Goal: Task Accomplishment & Management: Manage account settings

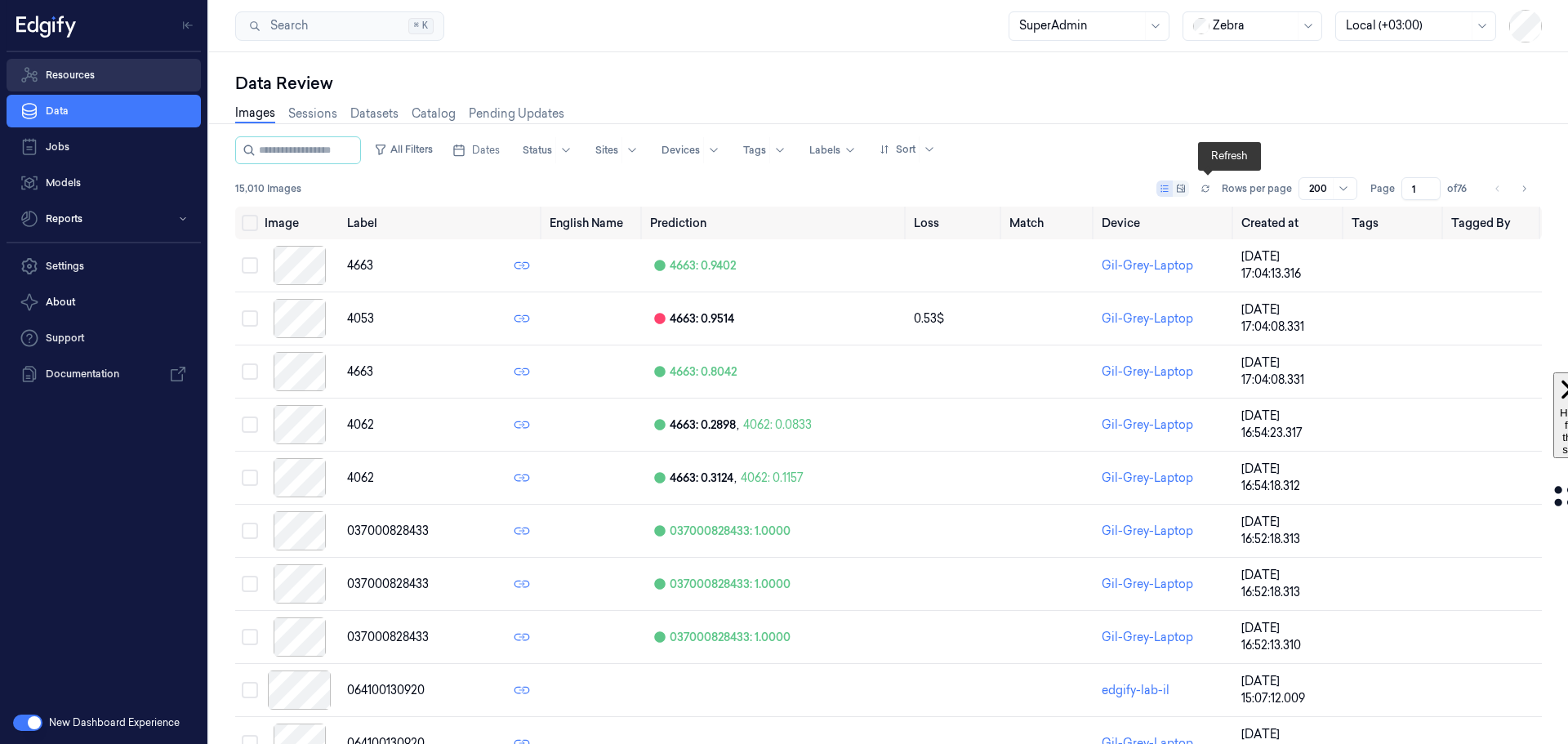
click at [103, 74] on link "Resources" at bounding box center [104, 74] width 195 height 33
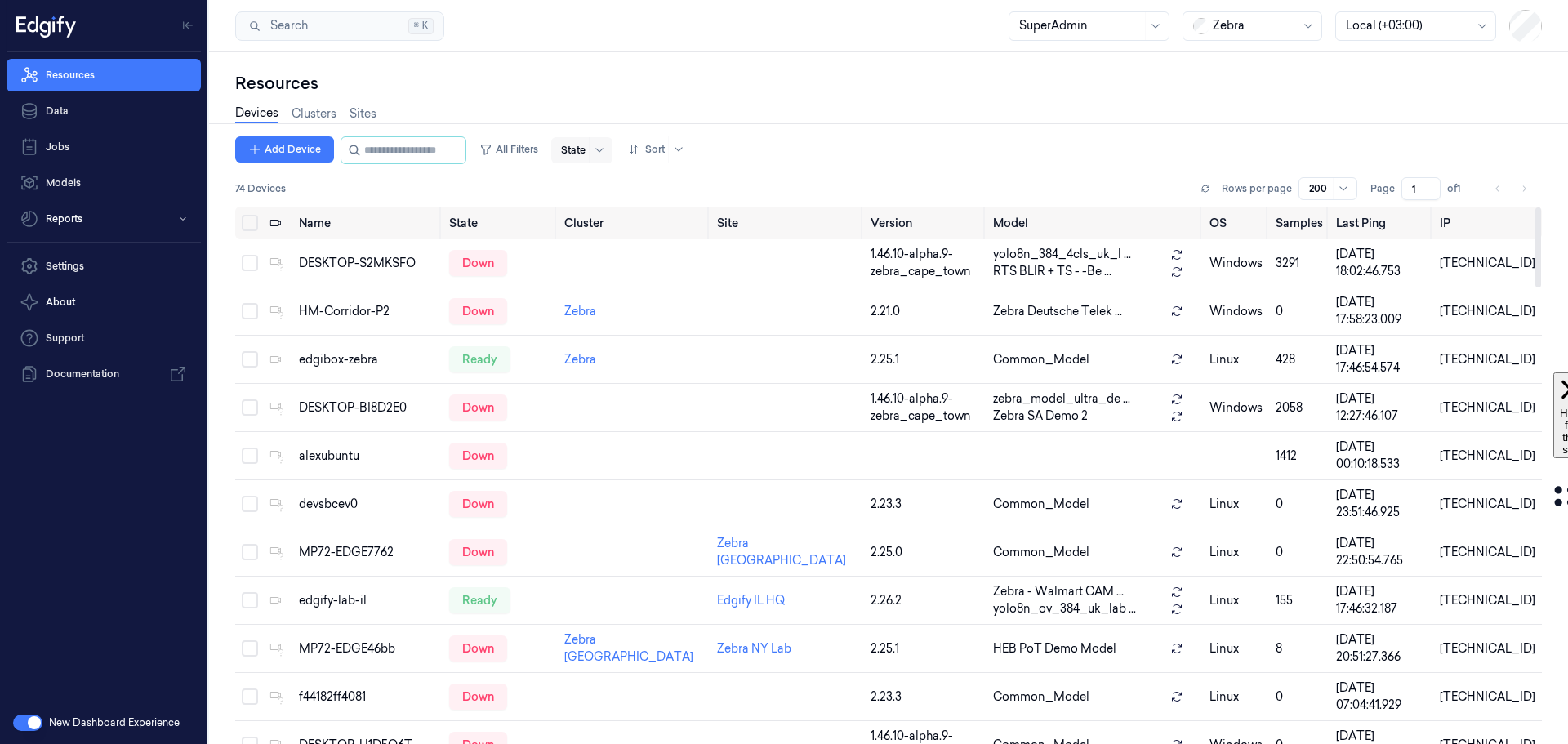
click at [585, 155] on div at bounding box center [573, 150] width 25 height 15
click at [597, 183] on div "Ready" at bounding box center [593, 184] width 35 height 17
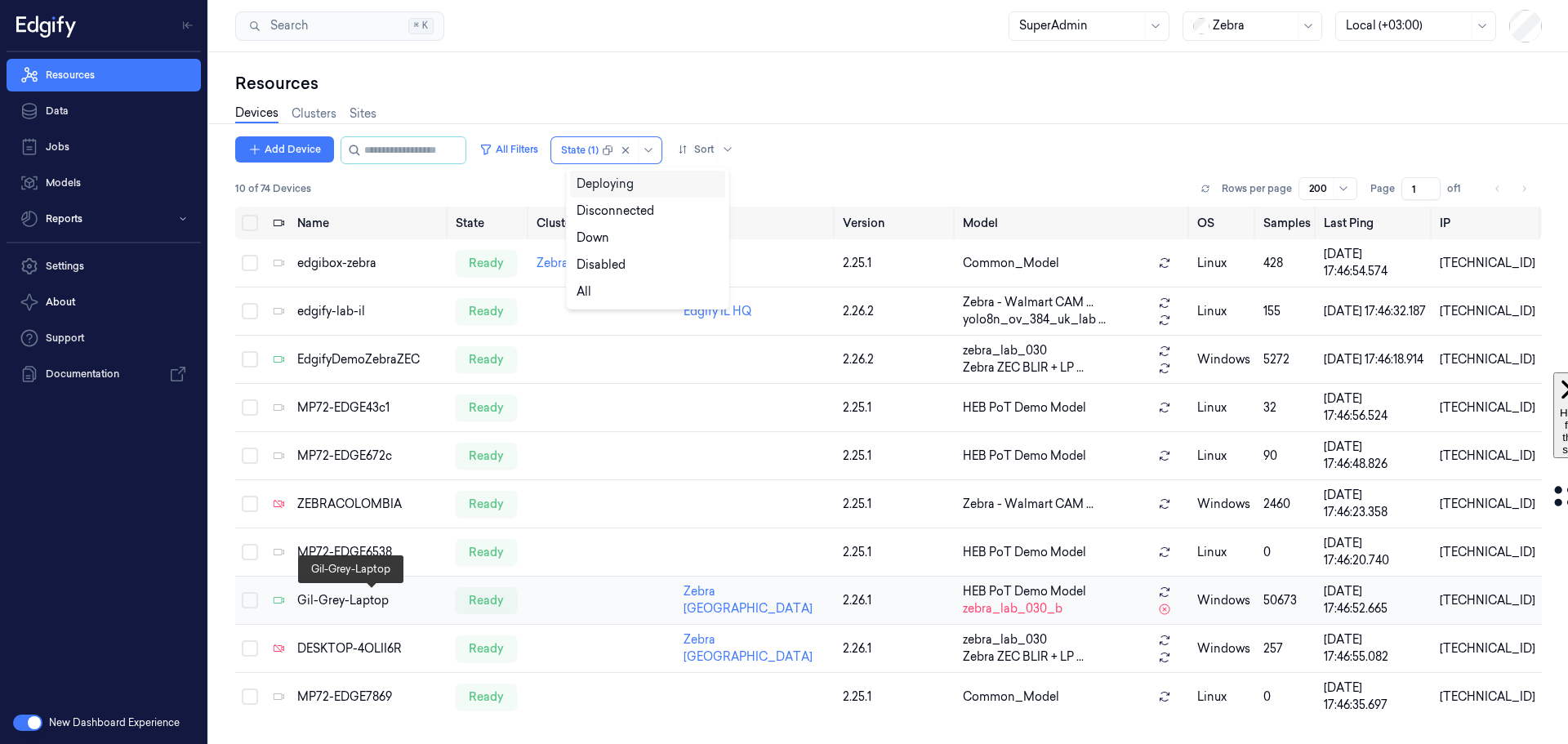
click at [330, 599] on div "Gil-Grey-Laptop" at bounding box center [369, 600] width 145 height 17
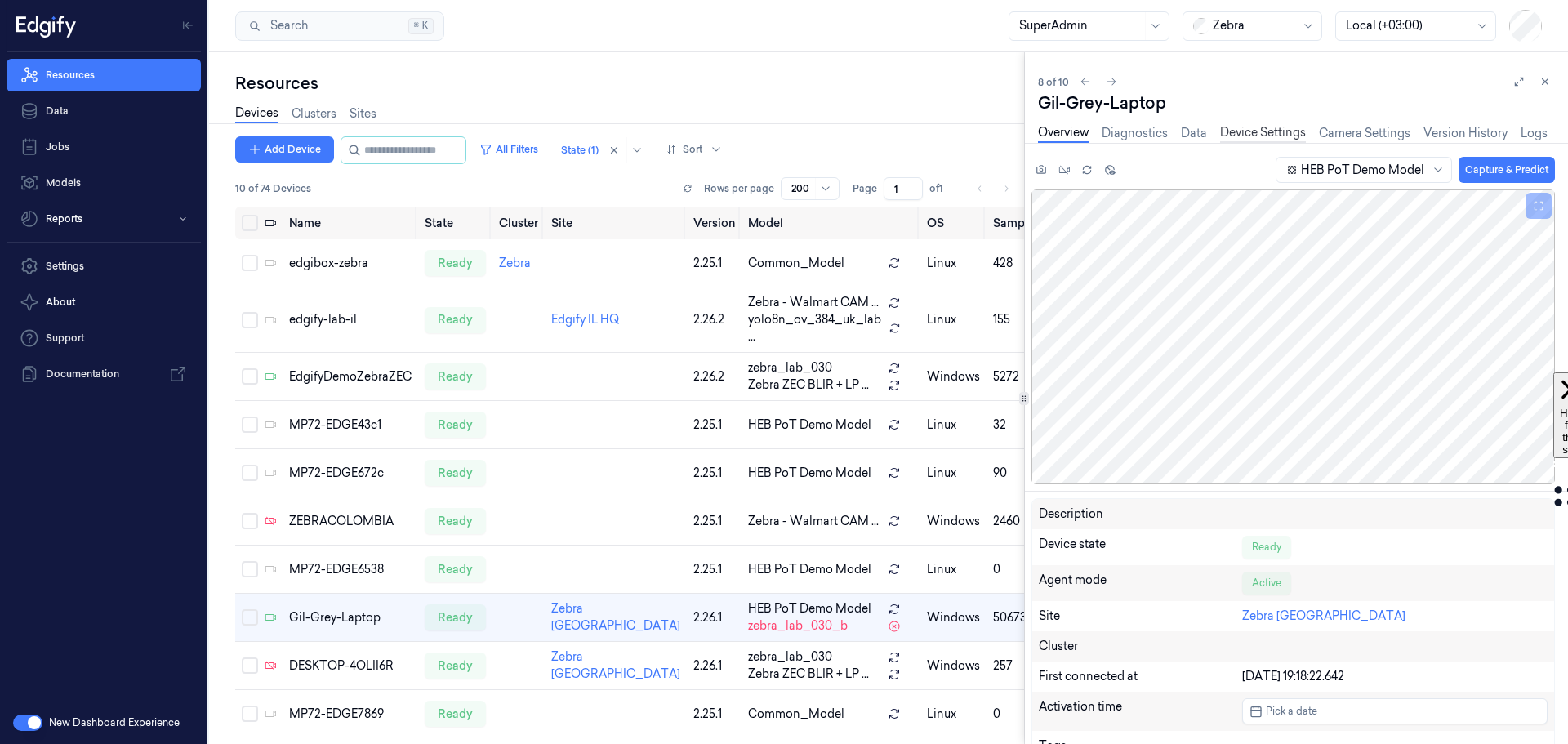
click at [1261, 133] on link "Device Settings" at bounding box center [1262, 133] width 85 height 19
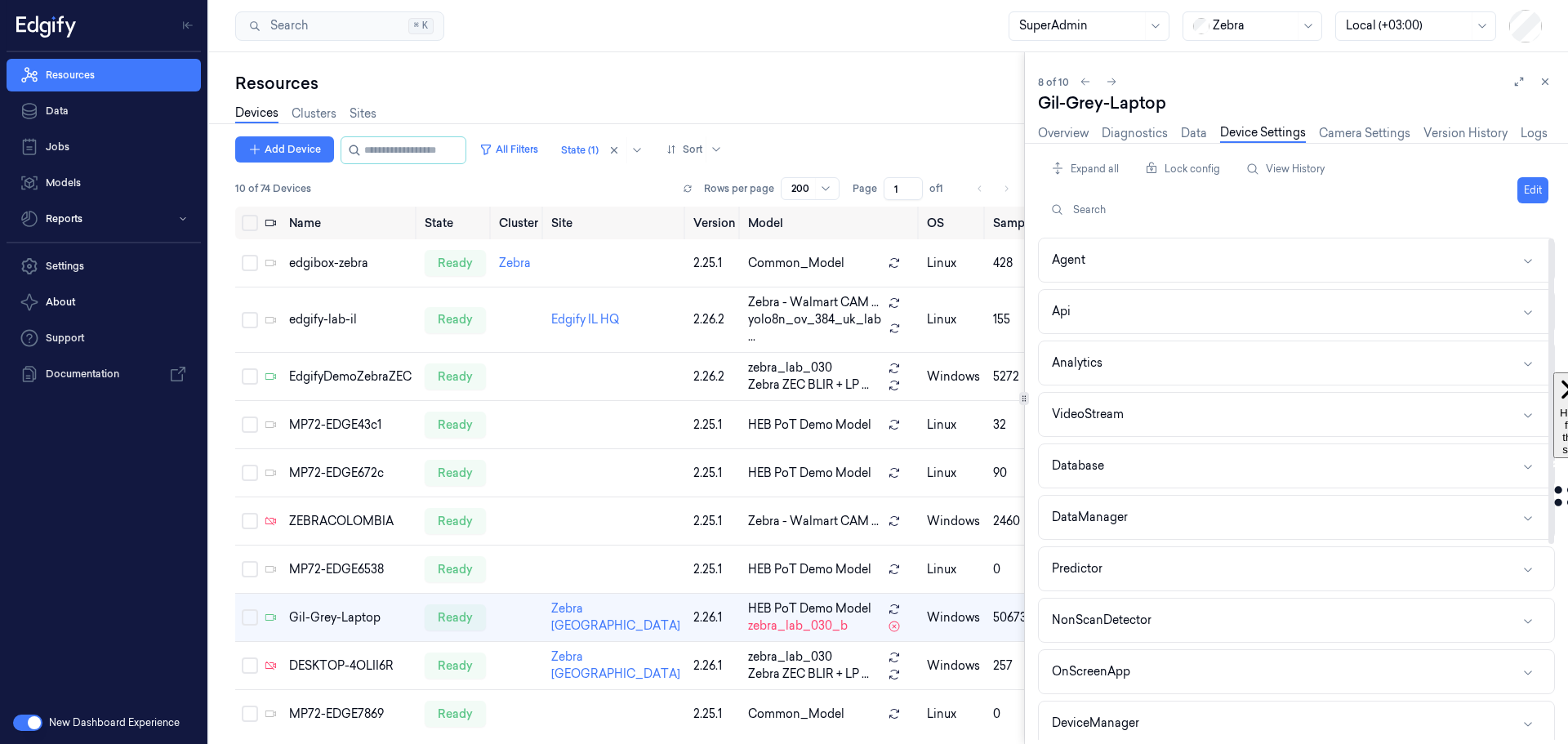
scroll to position [321, 0]
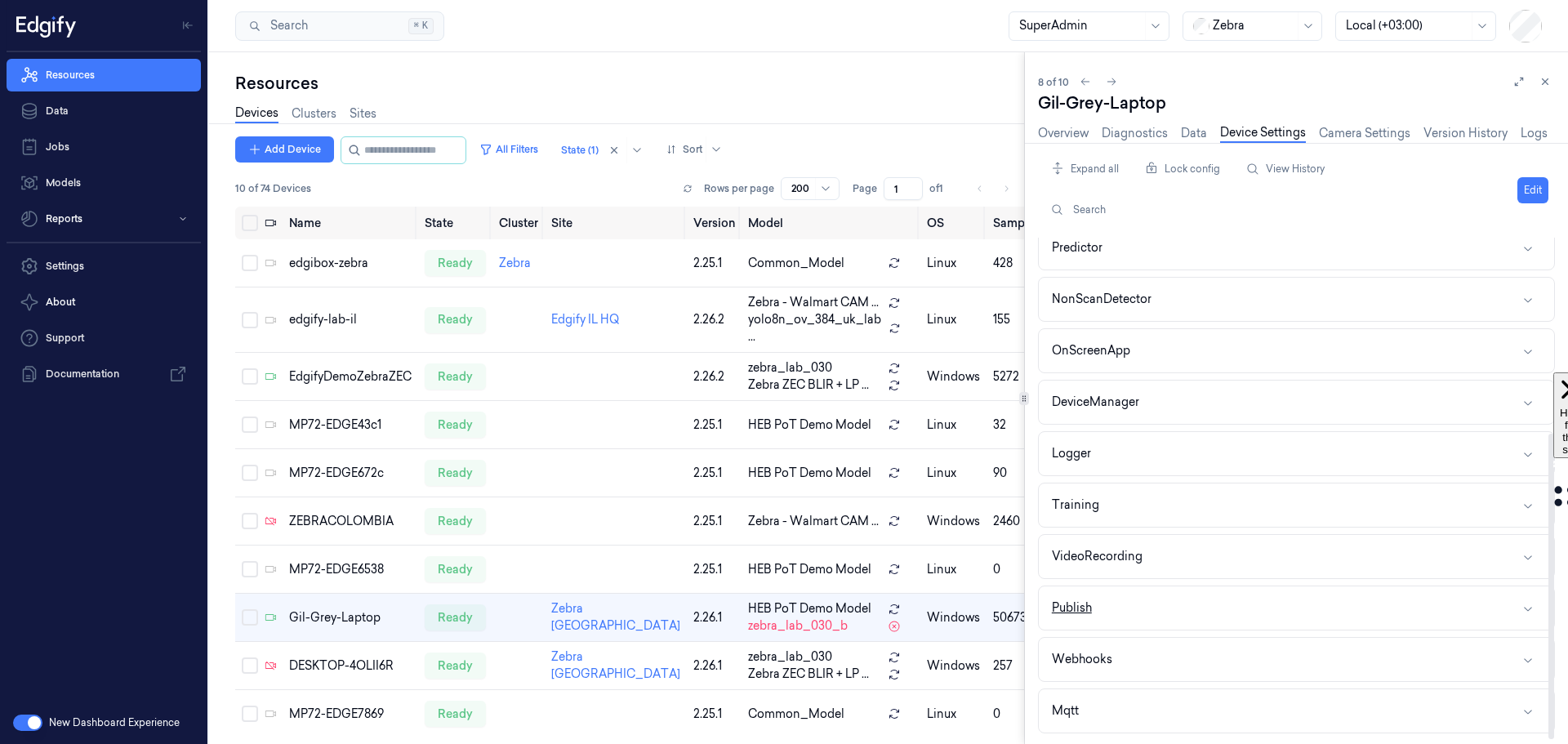
click at [1380, 611] on button "Publish" at bounding box center [1296, 608] width 515 height 44
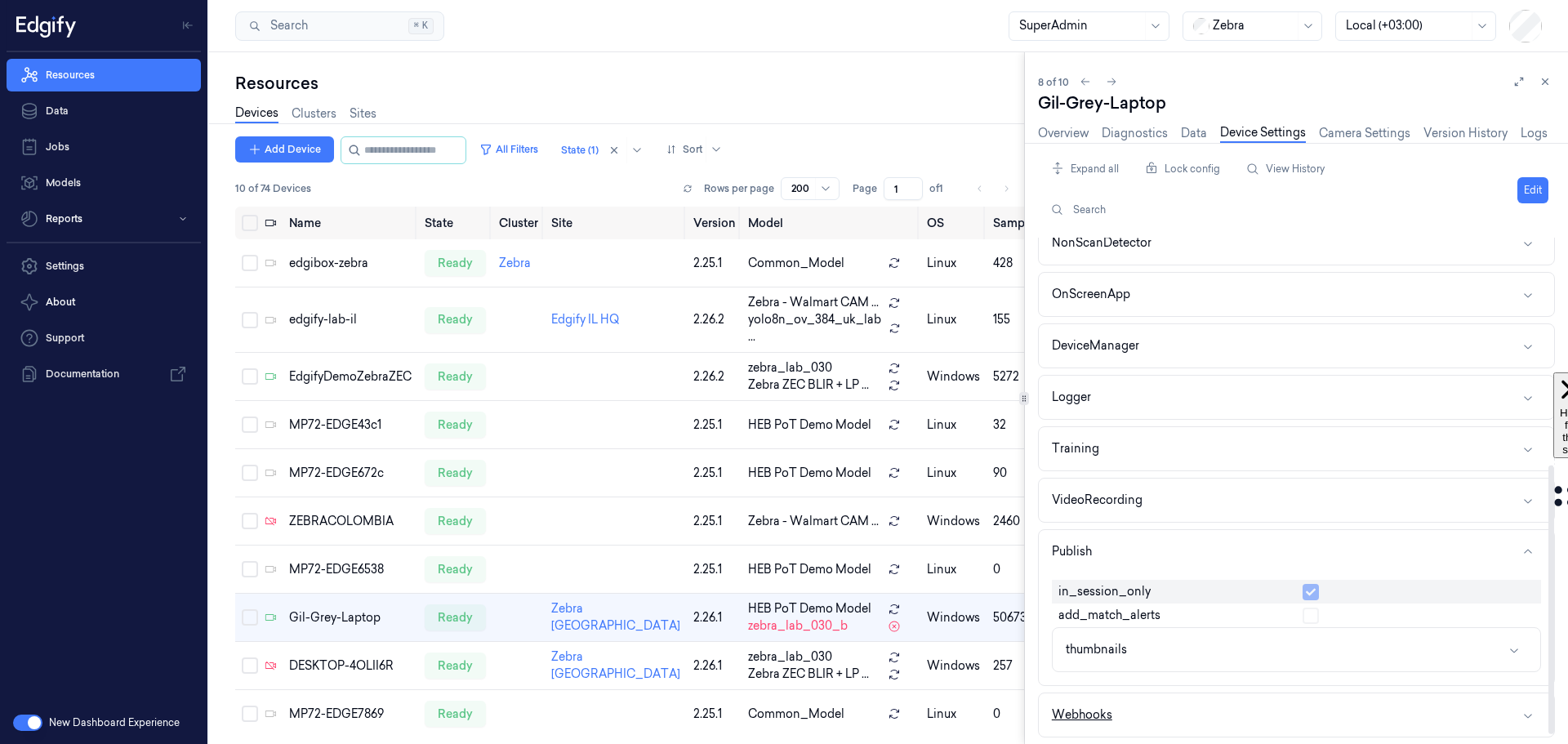
scroll to position [433, 0]
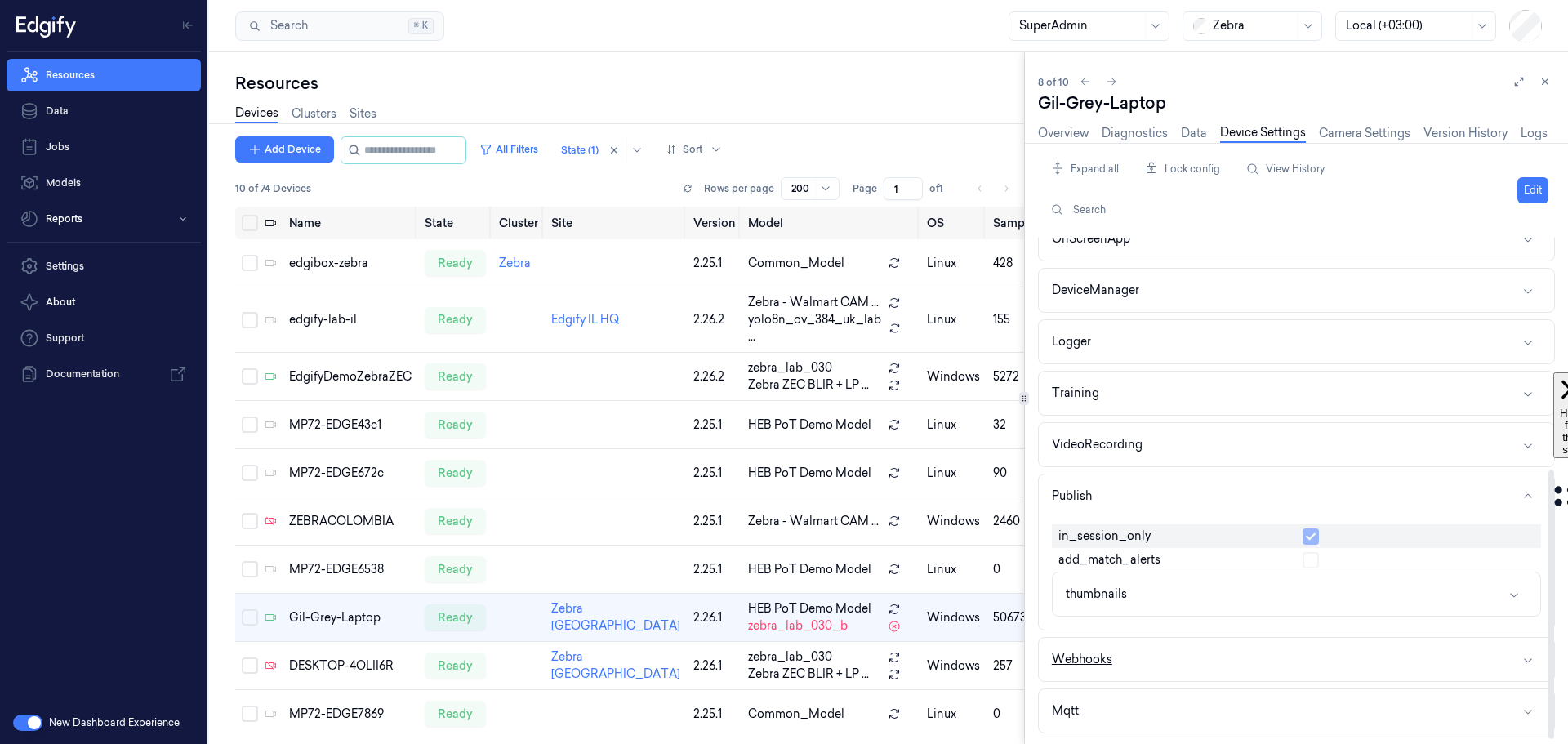
click at [1250, 656] on button "Webhooks" at bounding box center [1296, 660] width 515 height 44
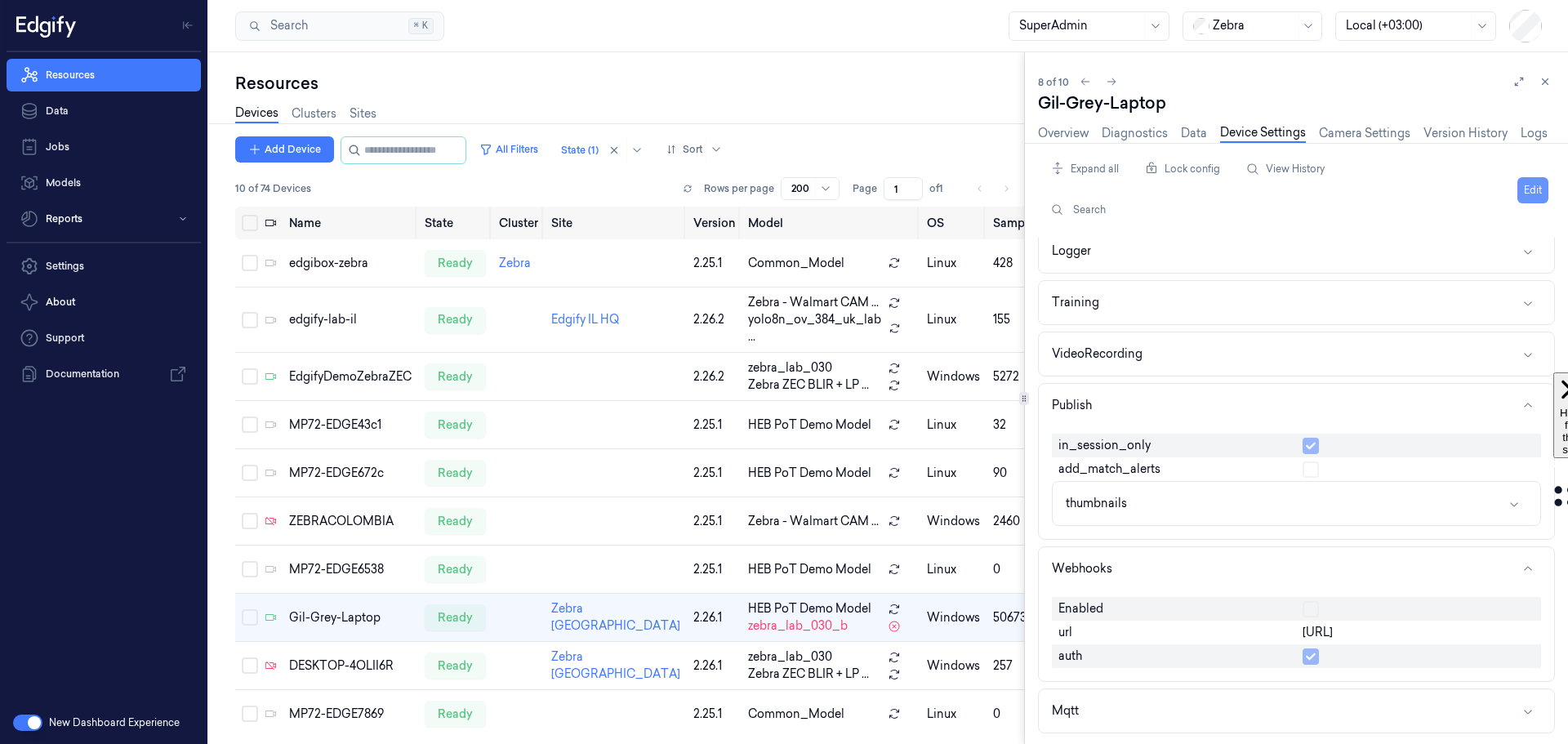
click at [1537, 191] on button "Edit" at bounding box center [1532, 190] width 31 height 26
click at [1314, 609] on button "button" at bounding box center [1310, 609] width 16 height 16
click at [1503, 189] on html "Resources Data Jobs Models Reports Settings About Support Documentation New Das…" at bounding box center [784, 372] width 1568 height 744
click at [1469, 223] on div "Save to this device" at bounding box center [1471, 223] width 145 height 27
click at [1053, 132] on link "Overview" at bounding box center [1063, 133] width 51 height 19
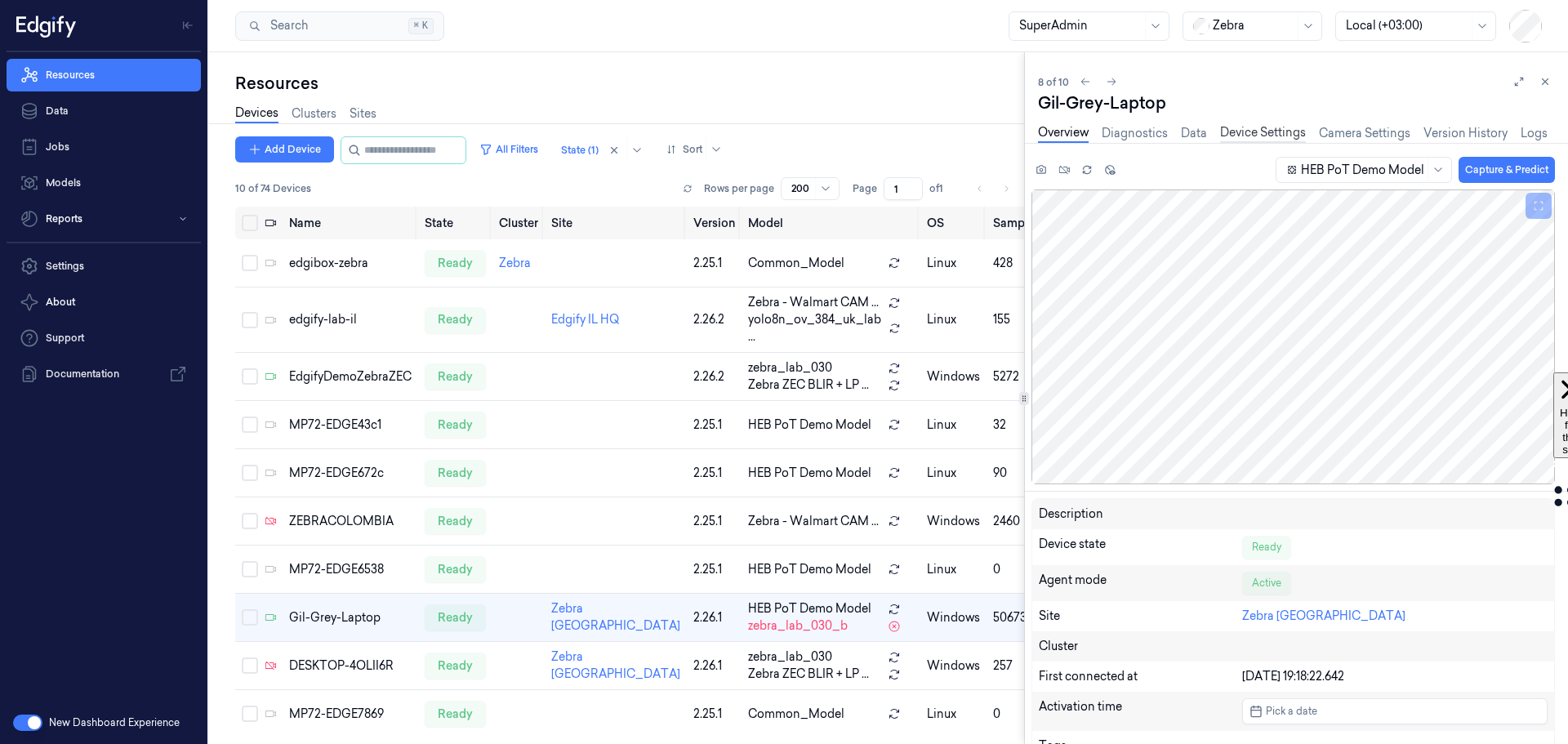
click at [1266, 132] on link "Device Settings" at bounding box center [1262, 133] width 85 height 19
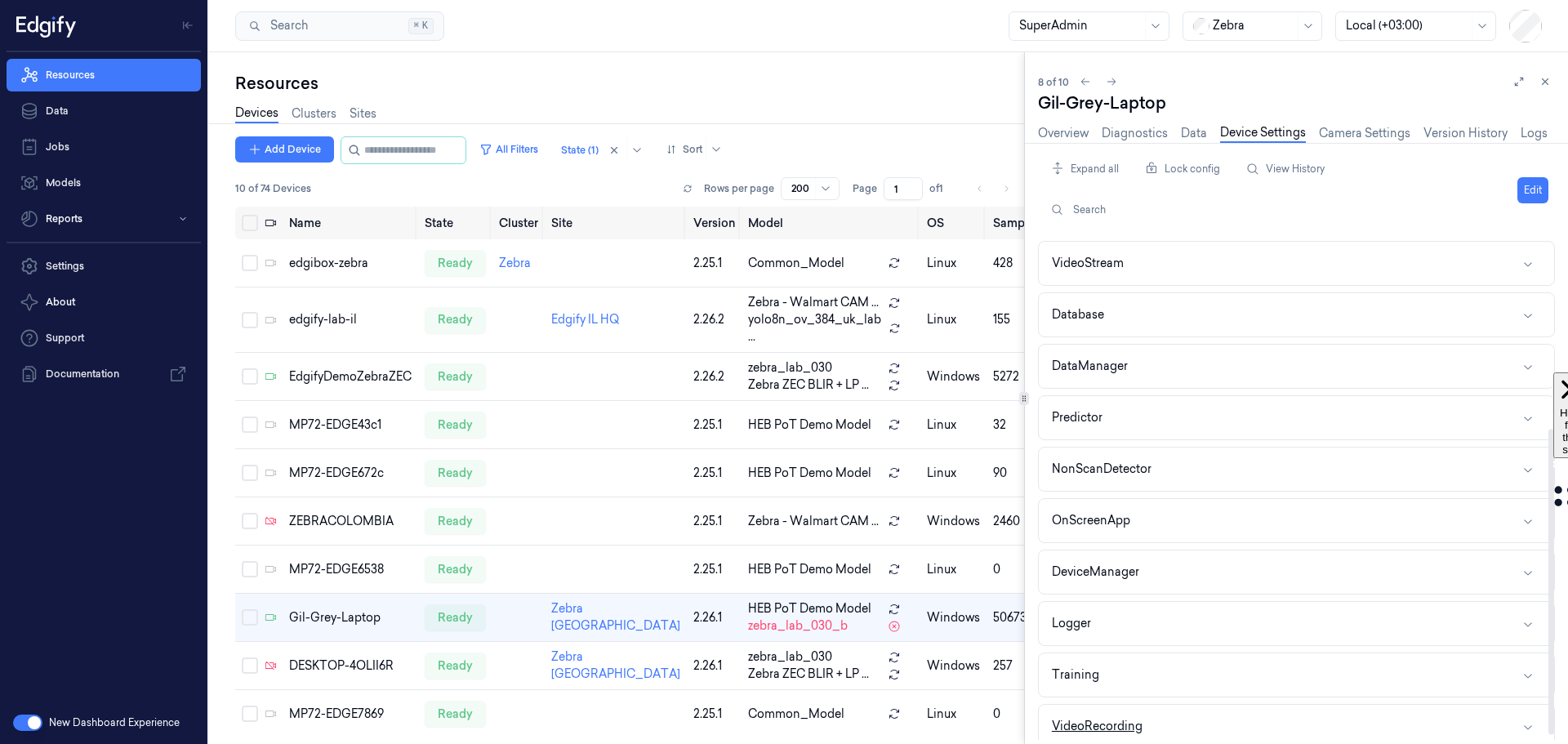
scroll to position [321, 0]
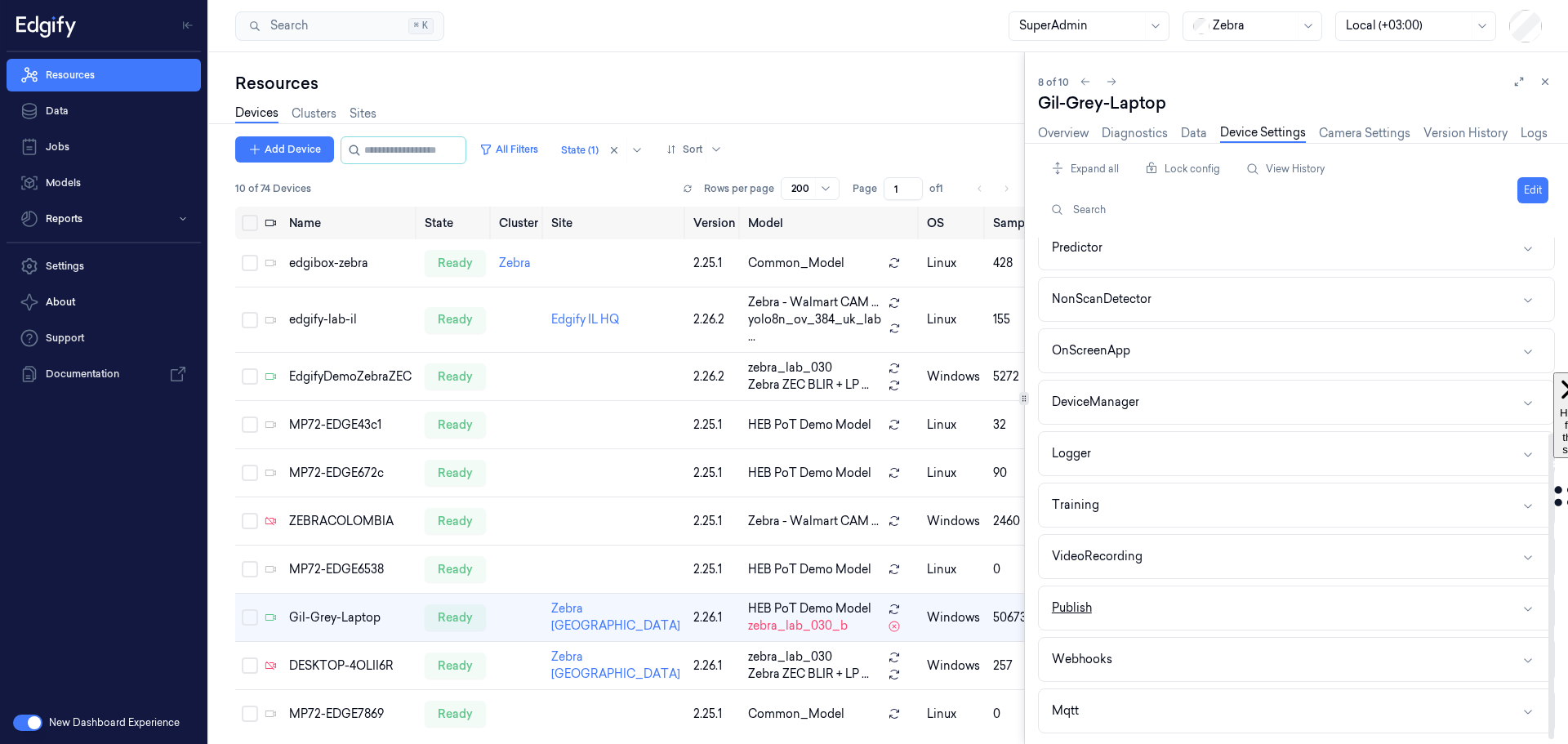
click at [1310, 614] on button "Publish" at bounding box center [1296, 608] width 515 height 44
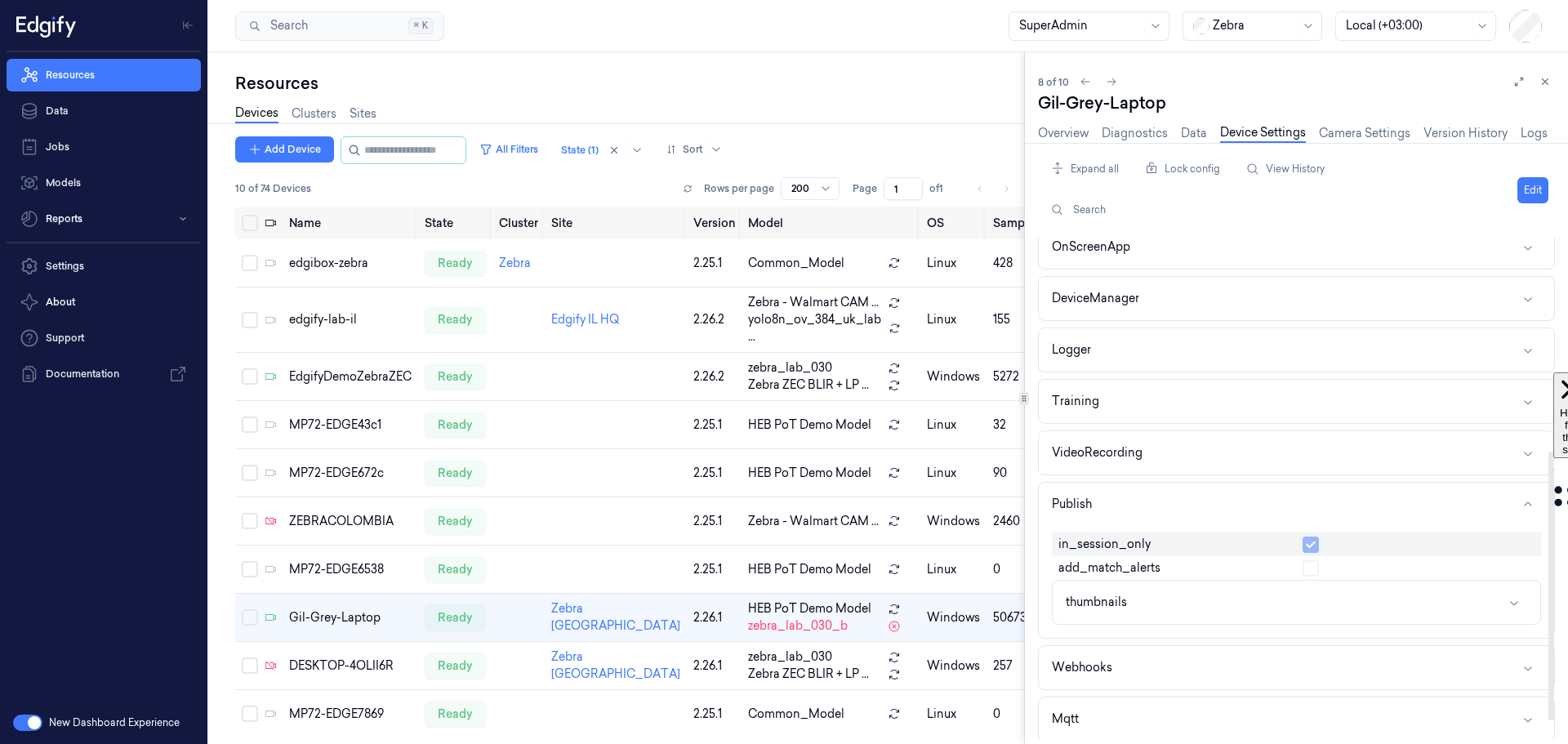
scroll to position [433, 0]
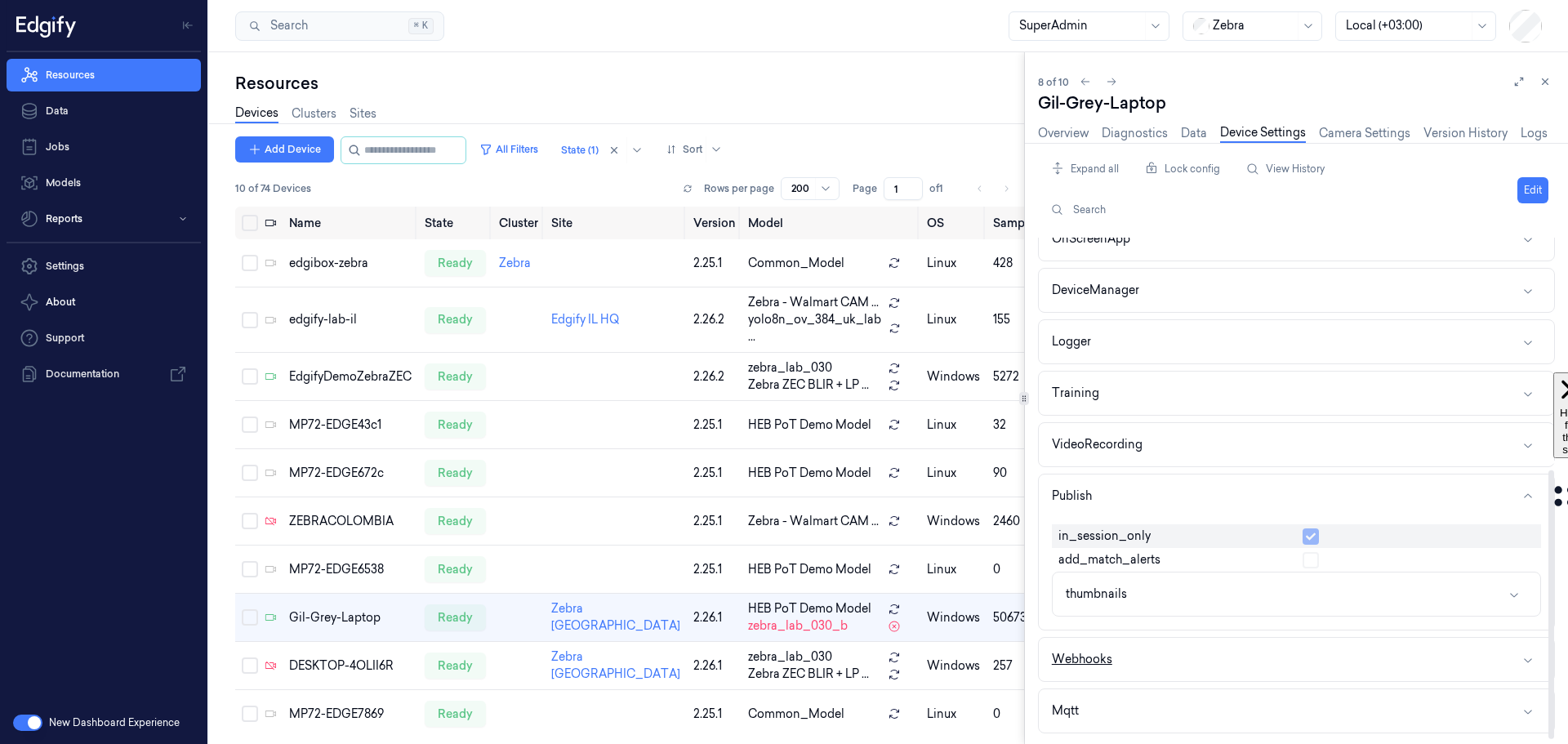
click at [1214, 666] on button "Webhooks" at bounding box center [1296, 660] width 515 height 44
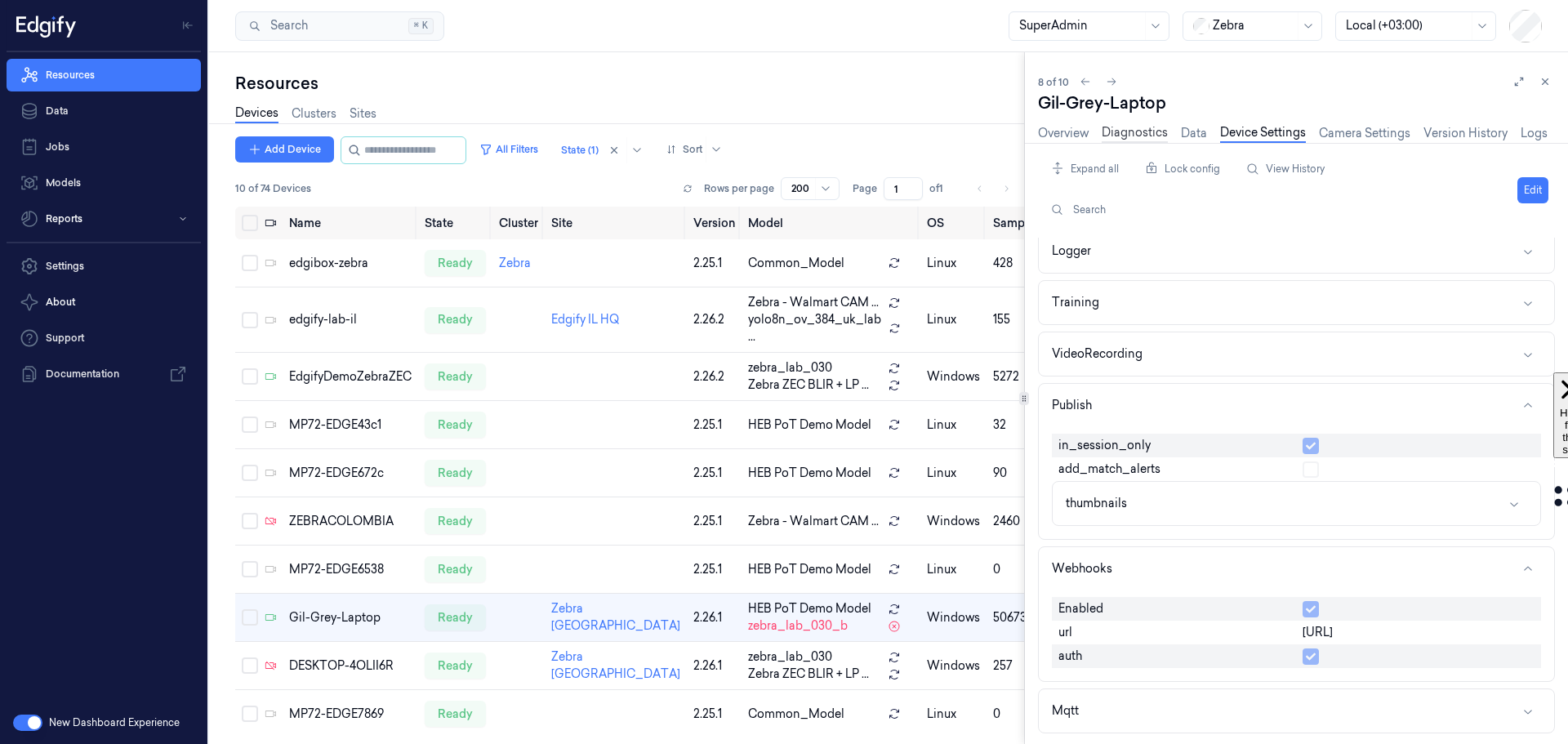
click at [1135, 132] on link "Diagnostics" at bounding box center [1134, 133] width 67 height 19
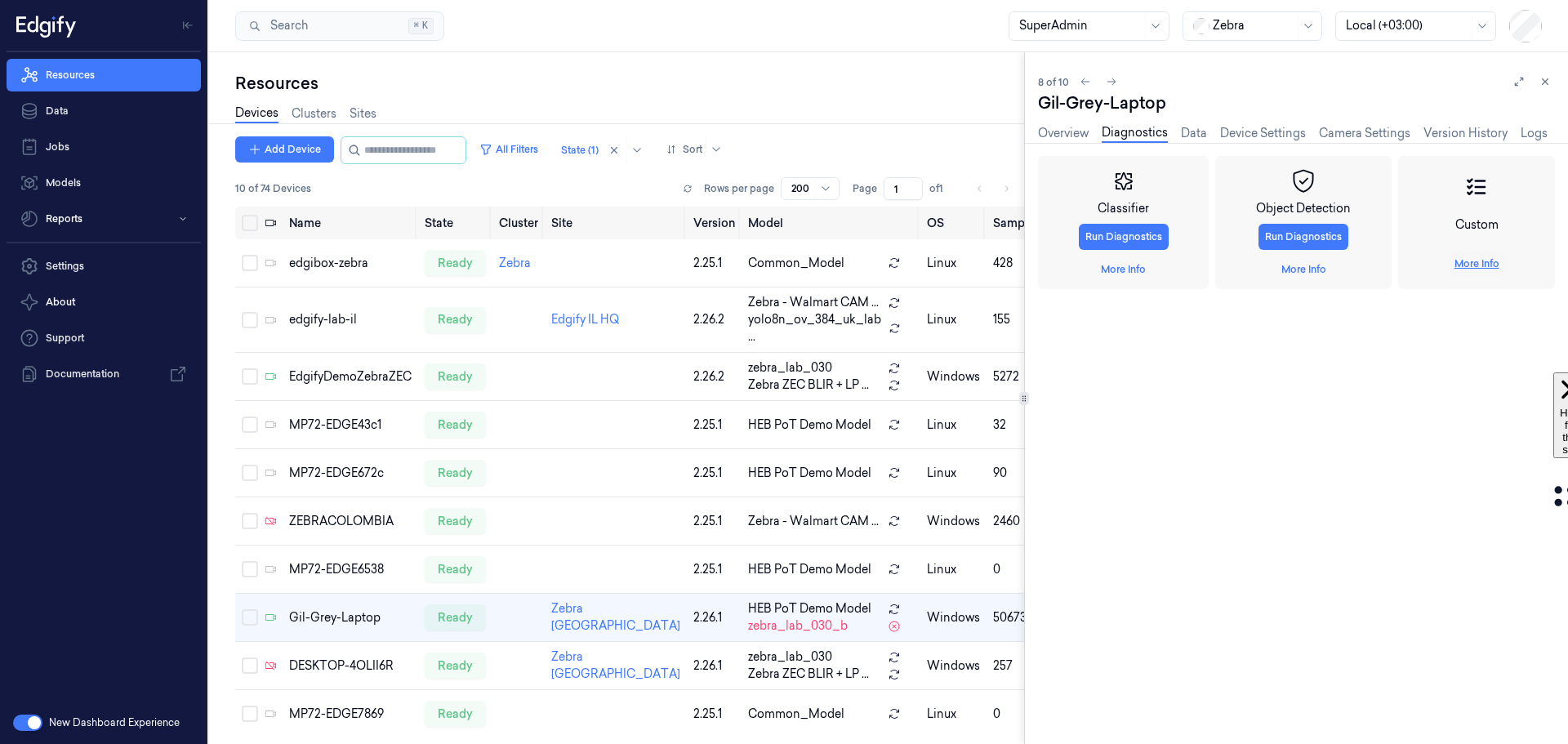
click at [1477, 264] on link "More Info" at bounding box center [1476, 263] width 45 height 15
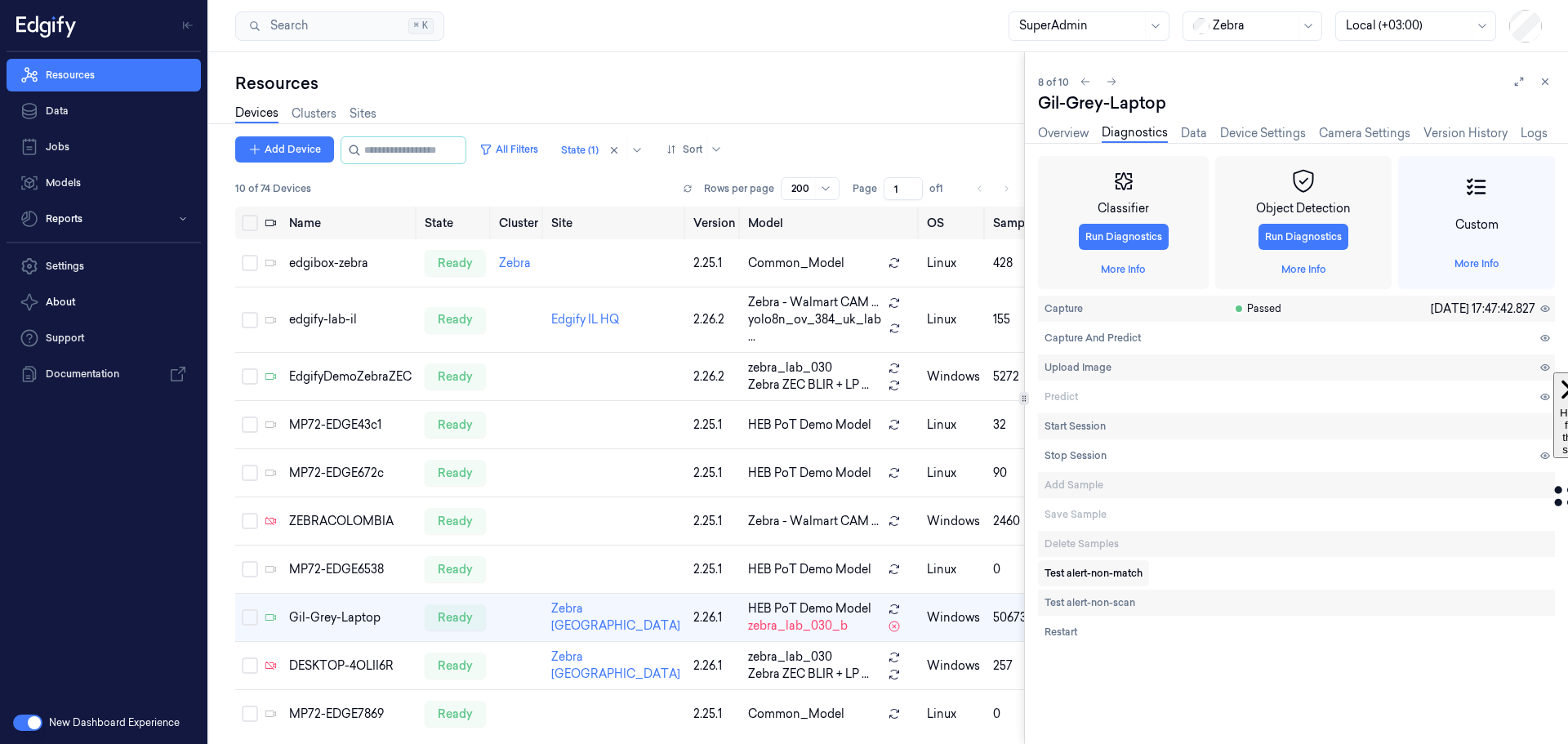
click at [1076, 574] on span "Test alert-non-match" at bounding box center [1093, 573] width 98 height 15
click at [1085, 602] on span "Test alert-non-scan" at bounding box center [1089, 602] width 90 height 15
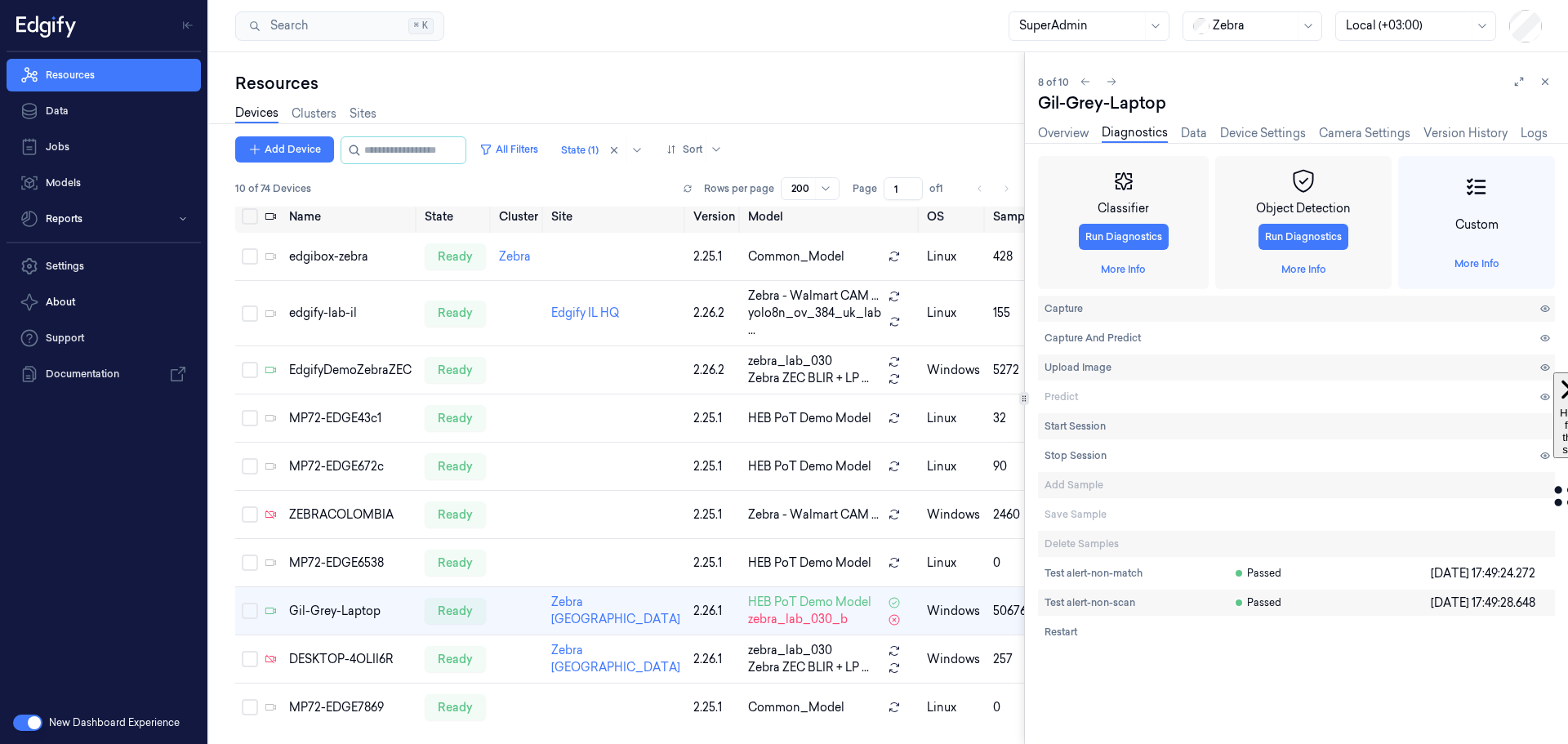
scroll to position [81, 0]
click at [1098, 599] on span "Test alert-non-scan" at bounding box center [1089, 602] width 90 height 15
